Goal: Task Accomplishment & Management: Manage account settings

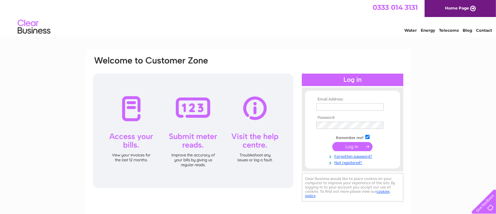
type input "donald.sarg@hotmail.co.uk"
click at [346, 146] on input "submit" at bounding box center [352, 146] width 40 height 9
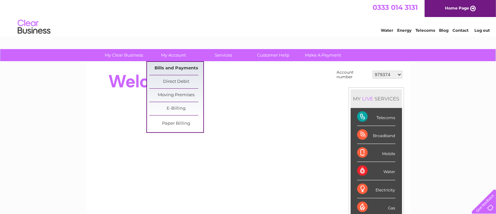
click at [171, 67] on link "Bills and Payments" at bounding box center [176, 68] width 54 height 13
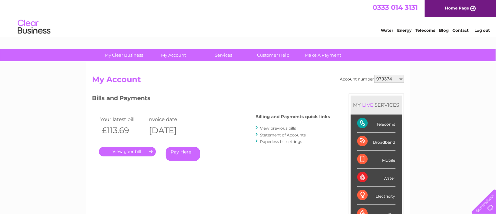
click at [119, 150] on link "." at bounding box center [127, 151] width 57 height 9
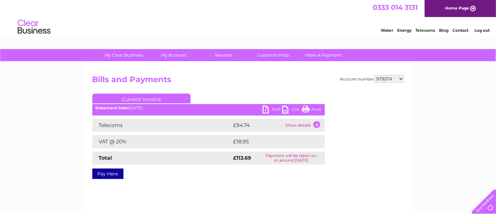
click at [266, 107] on link "PDF" at bounding box center [273, 110] width 20 height 9
